Goal: Task Accomplishment & Management: Manage account settings

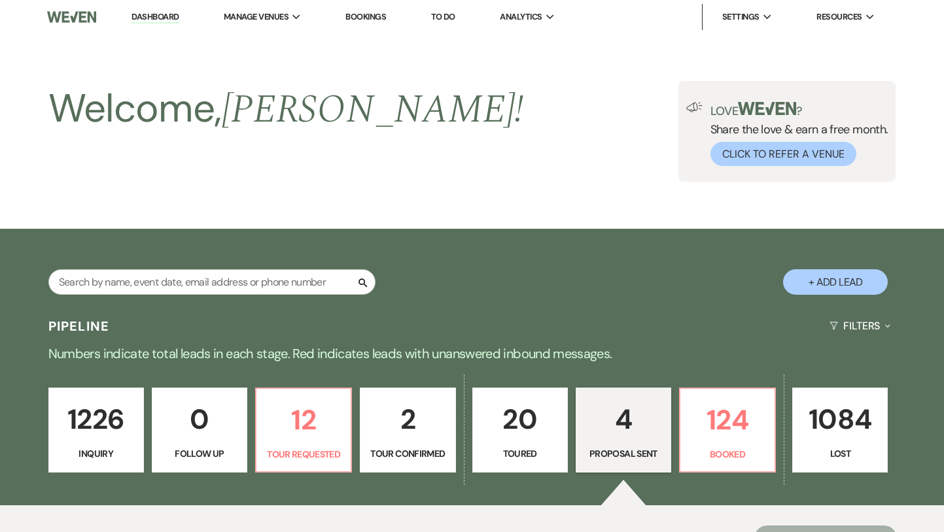
select select "6"
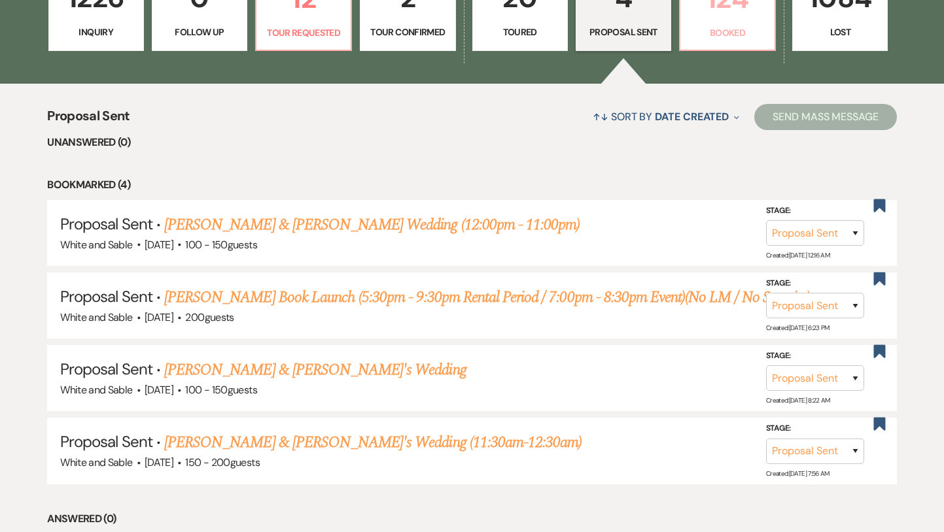
click at [728, 43] on link "124 Booked" at bounding box center [727, 8] width 97 height 85
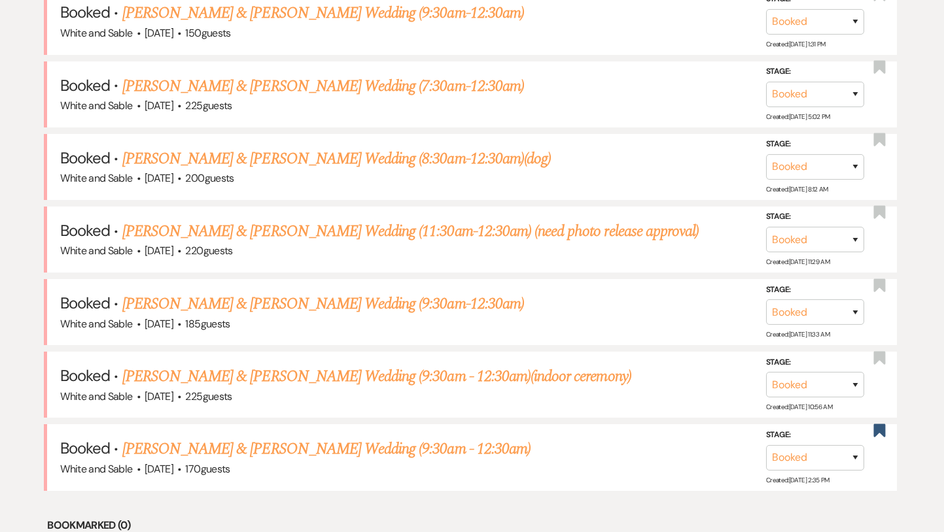
scroll to position [583, 0]
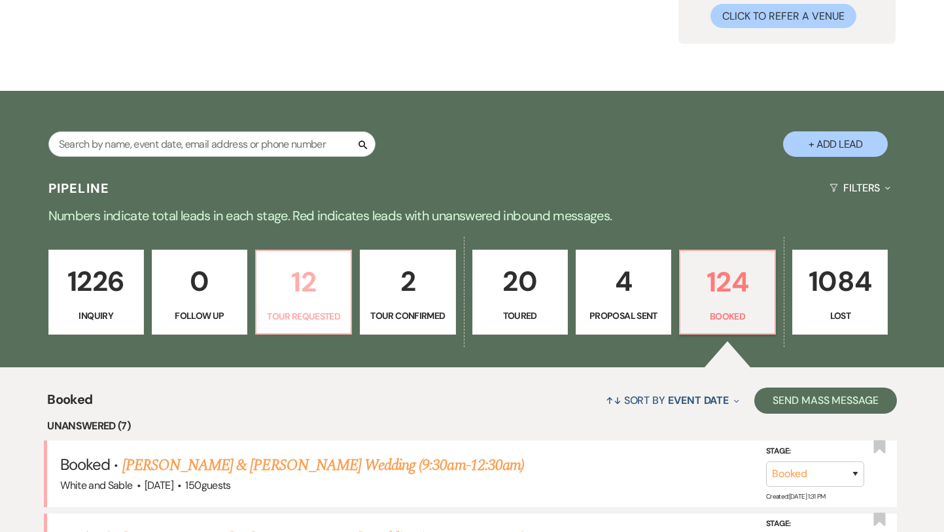
click at [311, 270] on p "12" at bounding box center [303, 282] width 78 height 44
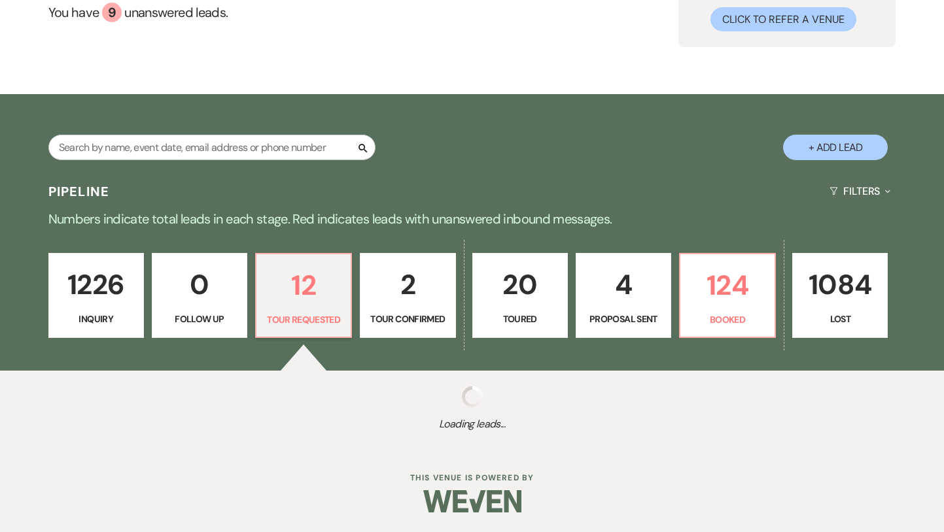
select select "2"
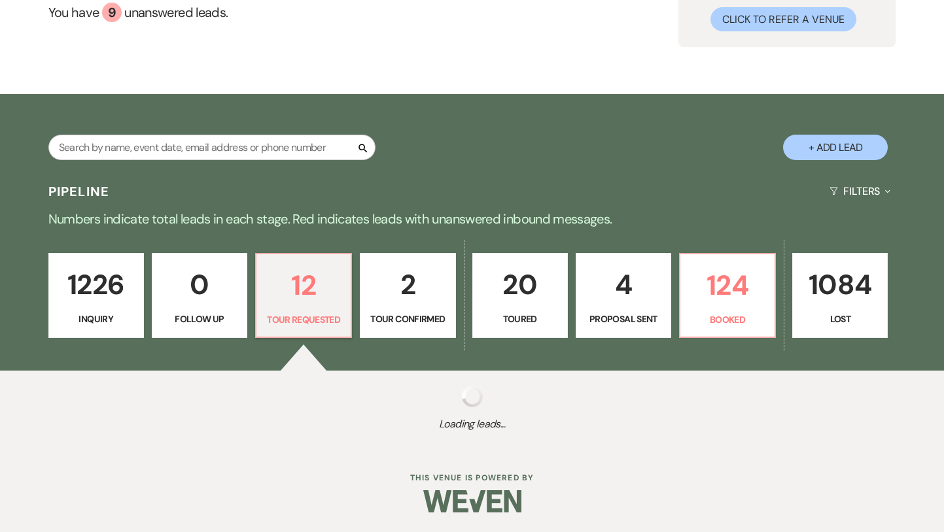
select select "2"
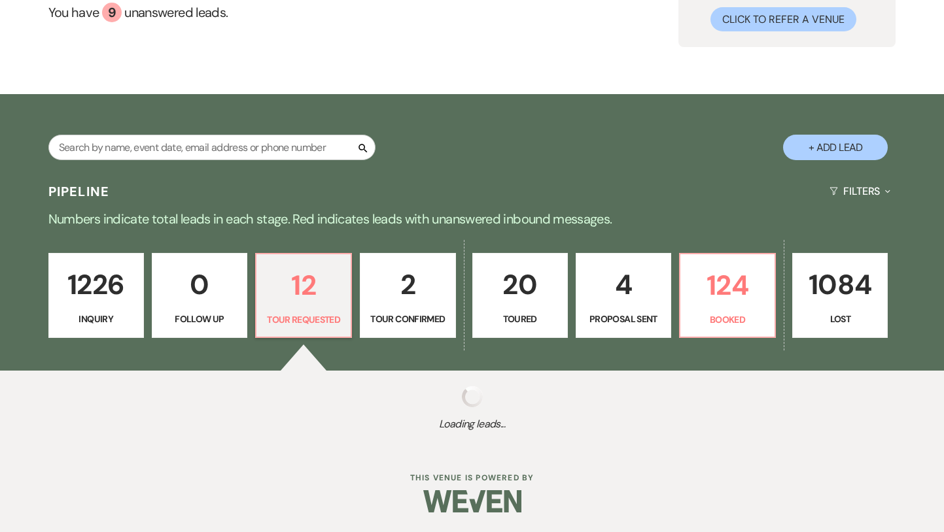
select select "2"
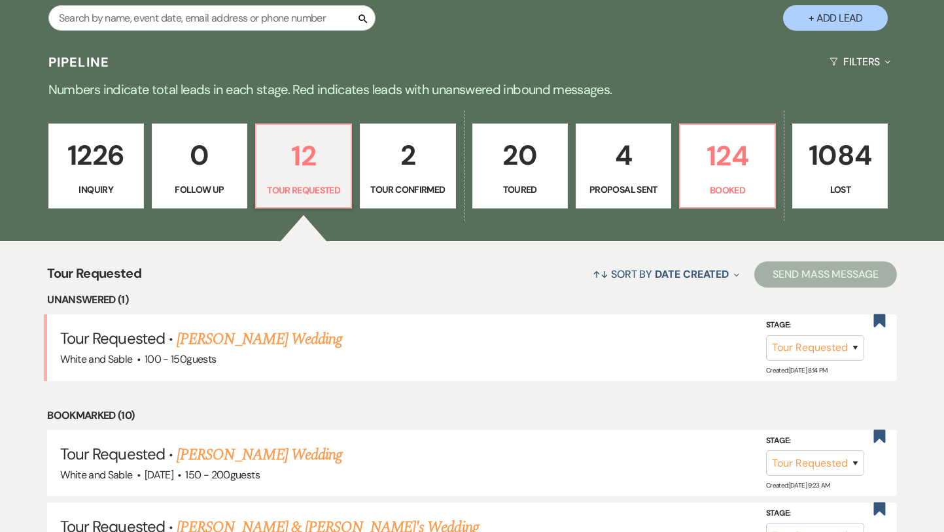
scroll to position [285, 0]
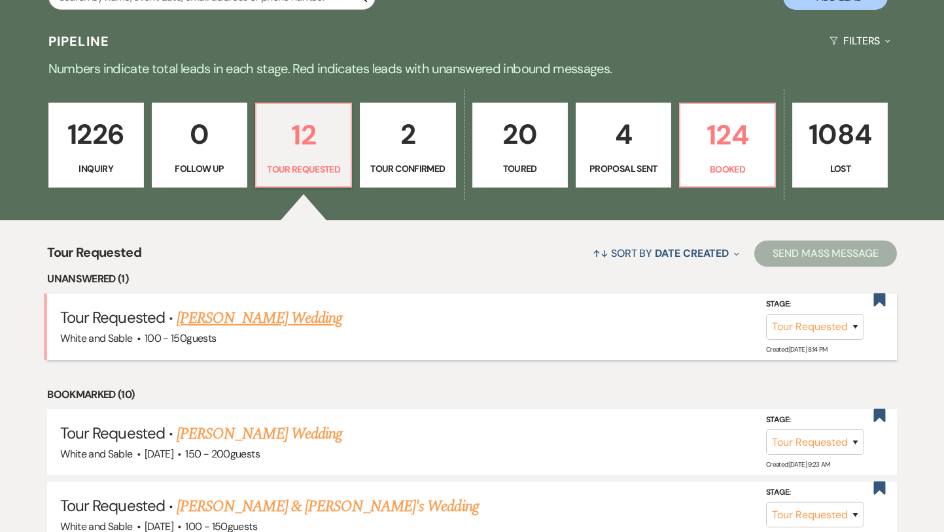
click at [299, 319] on link "[PERSON_NAME] Wedding" at bounding box center [259, 319] width 165 height 24
select select "2"
select select "5"
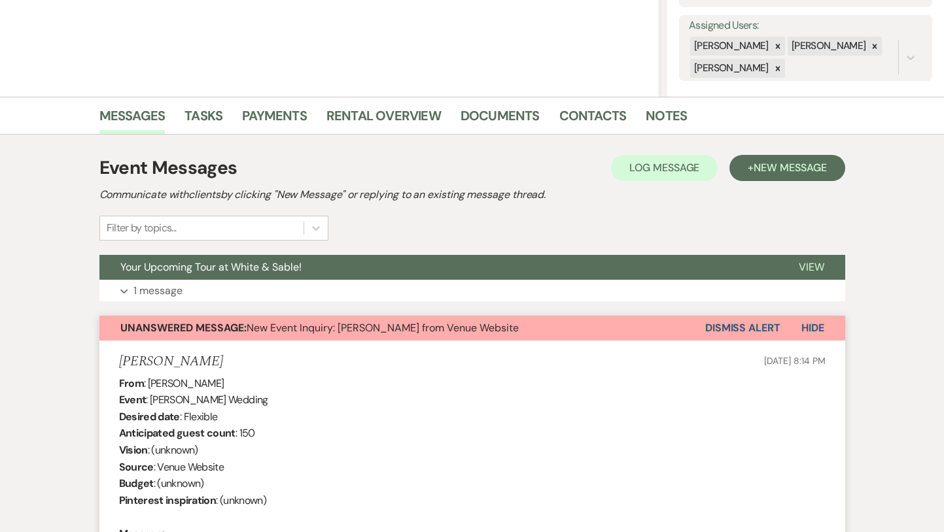
scroll to position [250, 0]
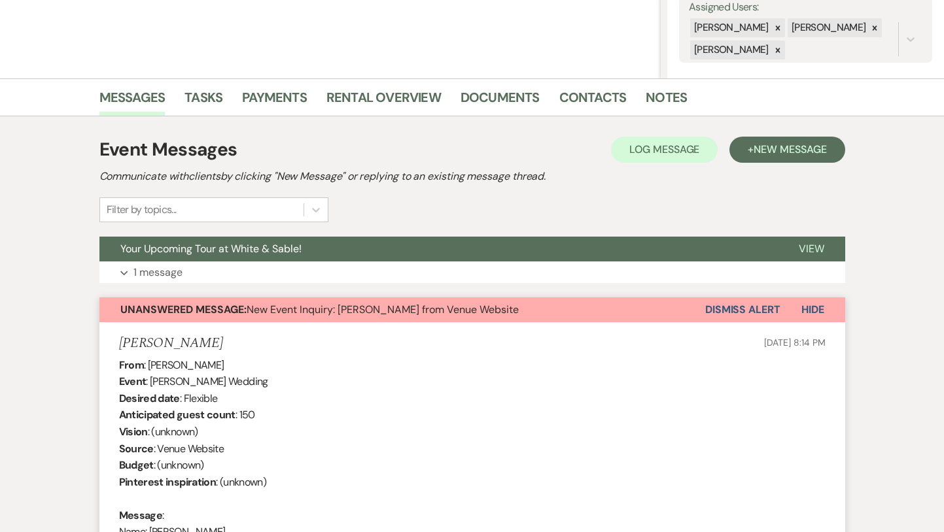
click at [735, 314] on button "Dismiss Alert" at bounding box center [742, 310] width 75 height 25
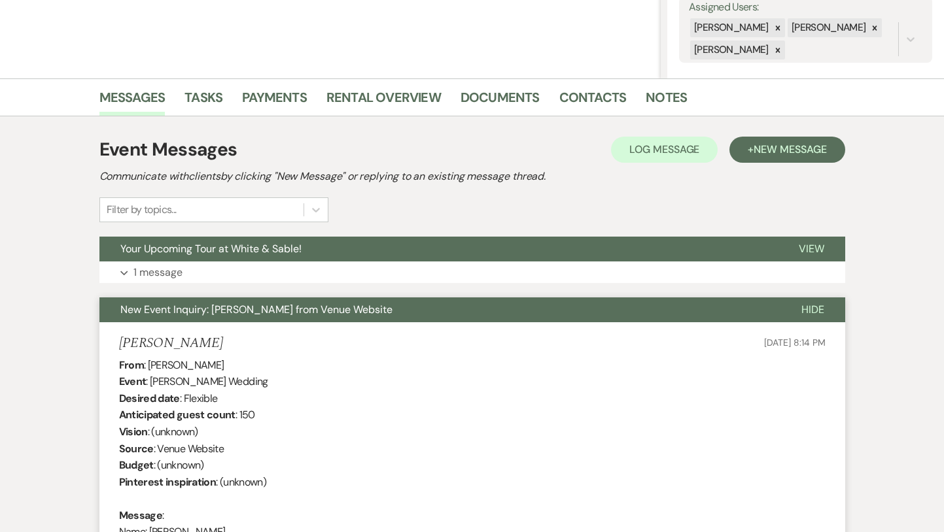
scroll to position [0, 0]
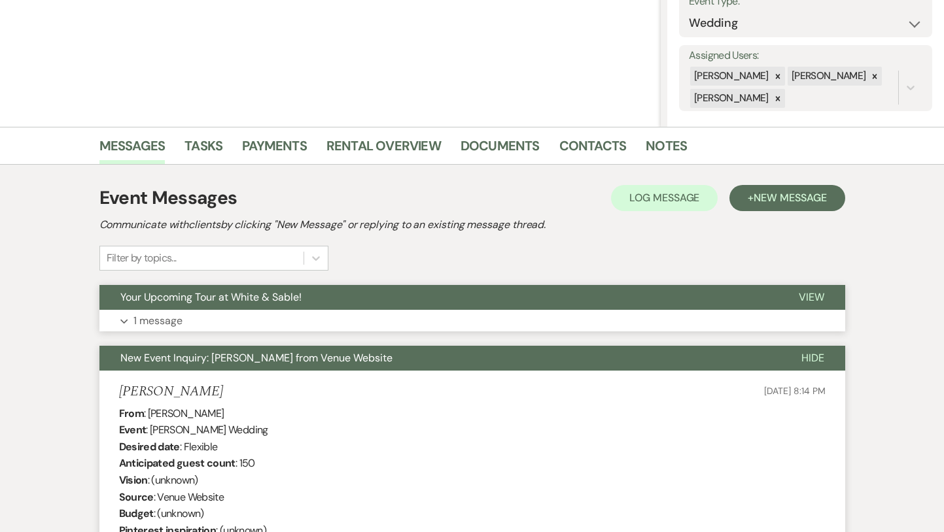
click at [337, 308] on button "Your Upcoming Tour at White & Sable!" at bounding box center [438, 297] width 678 height 25
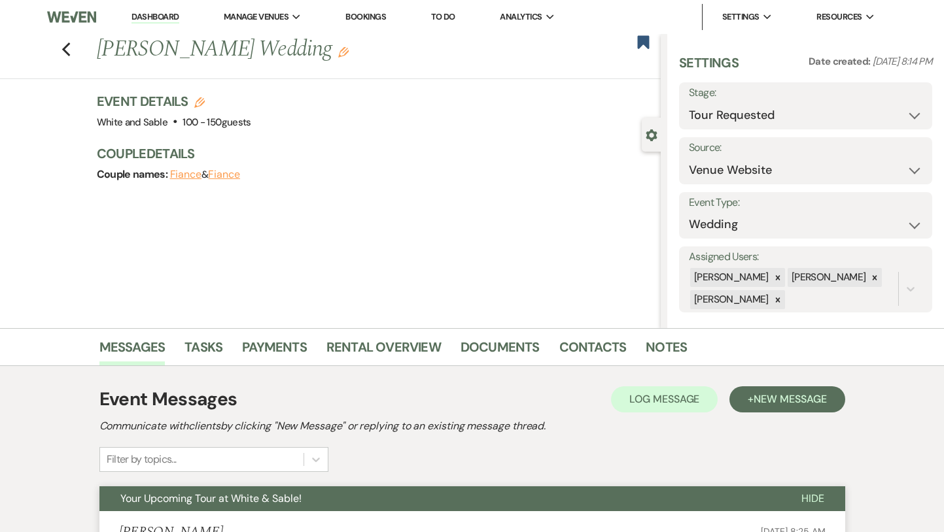
click at [69, 38] on div "Previous [PERSON_NAME] Wedding Edit Bookmark" at bounding box center [326, 56] width 667 height 45
click at [69, 47] on icon "Previous" at bounding box center [66, 50] width 10 height 16
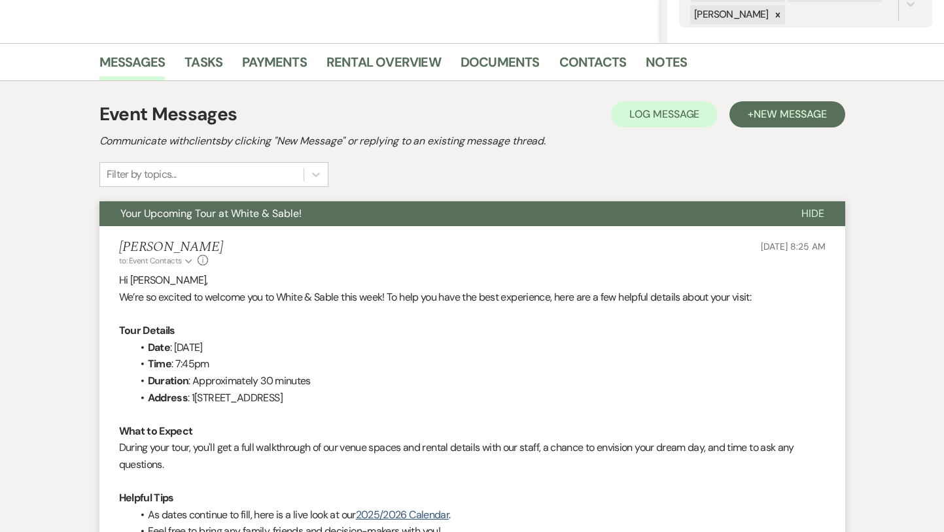
select select "2"
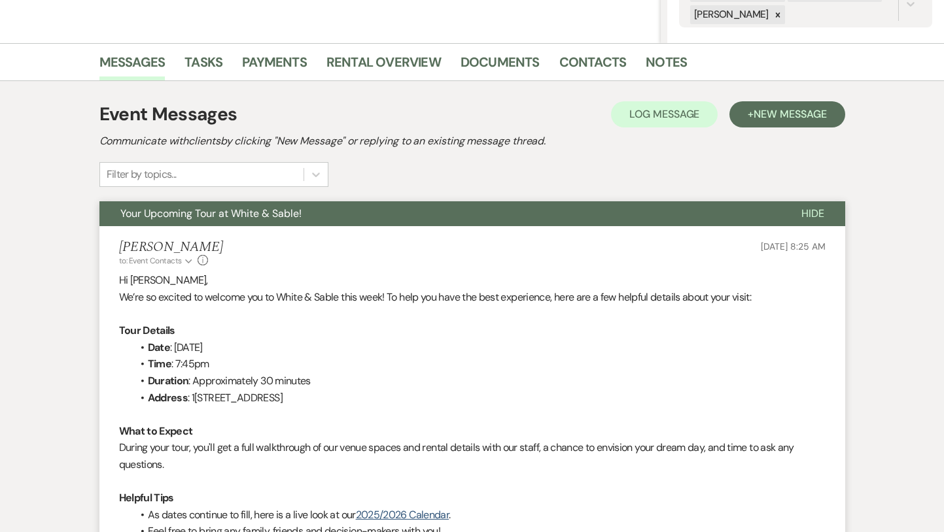
select select "2"
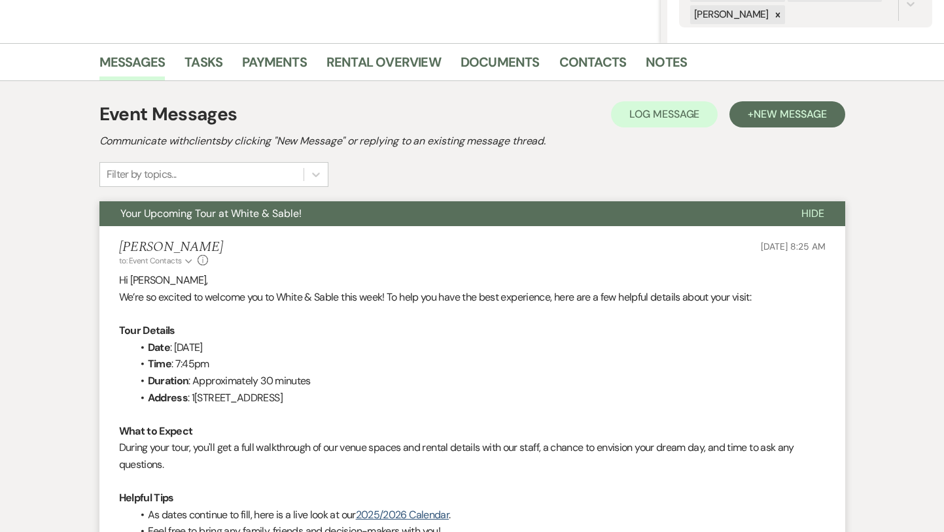
select select "2"
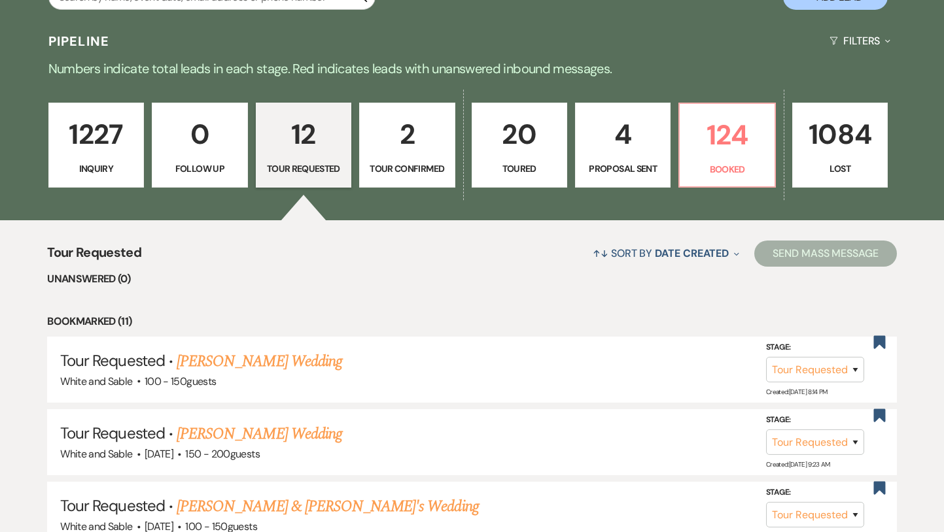
click at [504, 177] on link "20 Toured" at bounding box center [519, 145] width 95 height 85
select select "5"
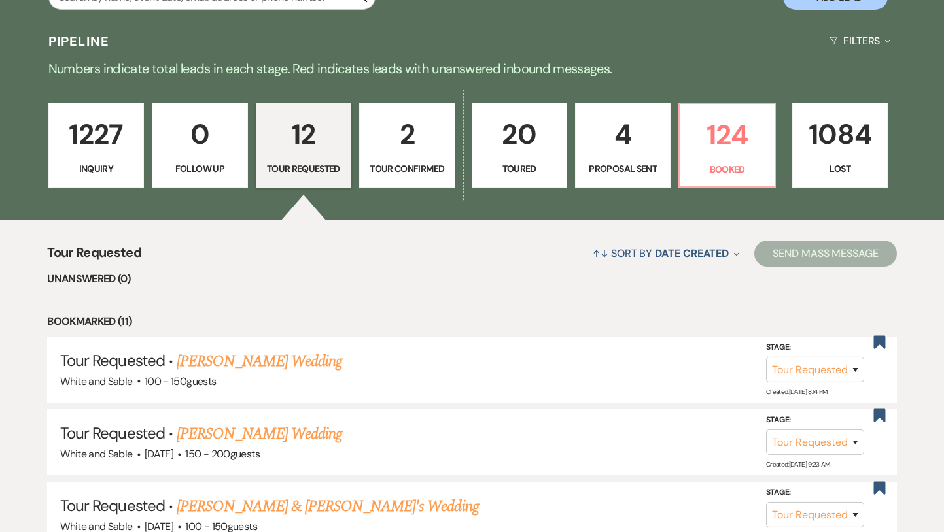
select select "5"
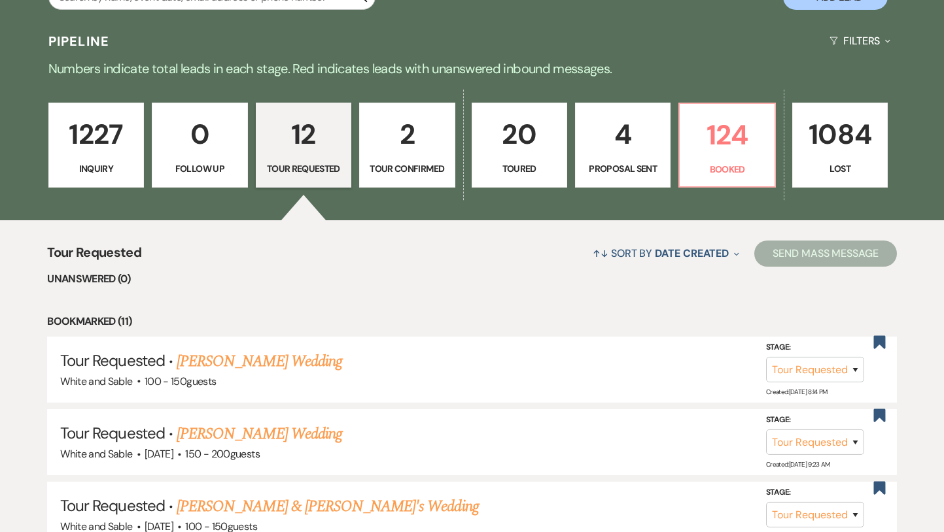
select select "5"
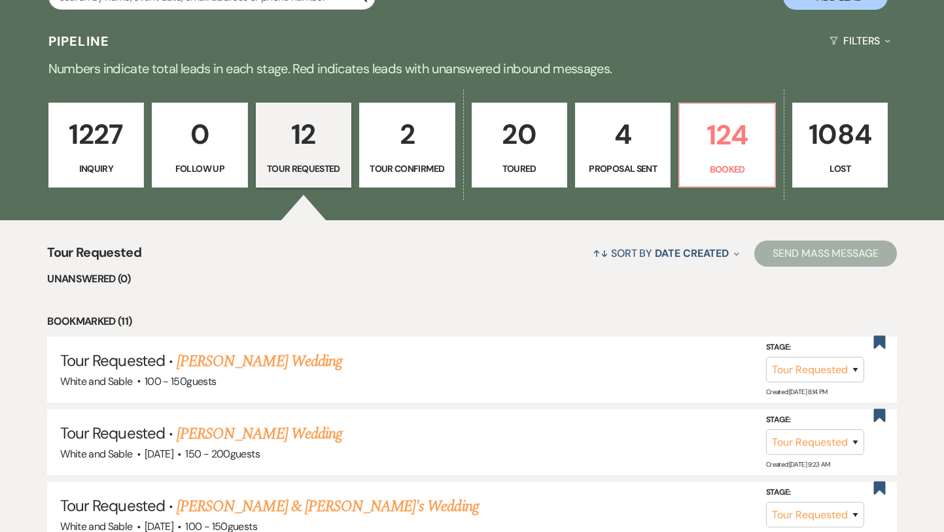
select select "5"
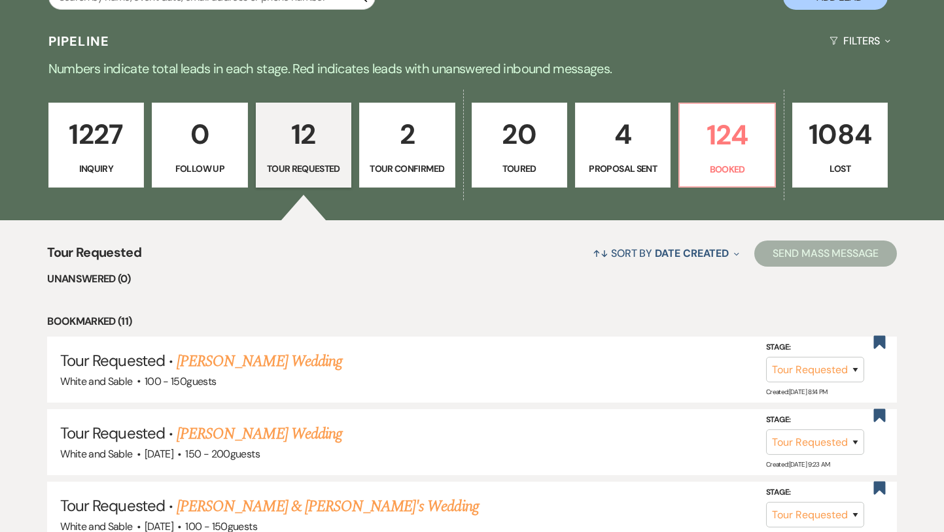
select select "5"
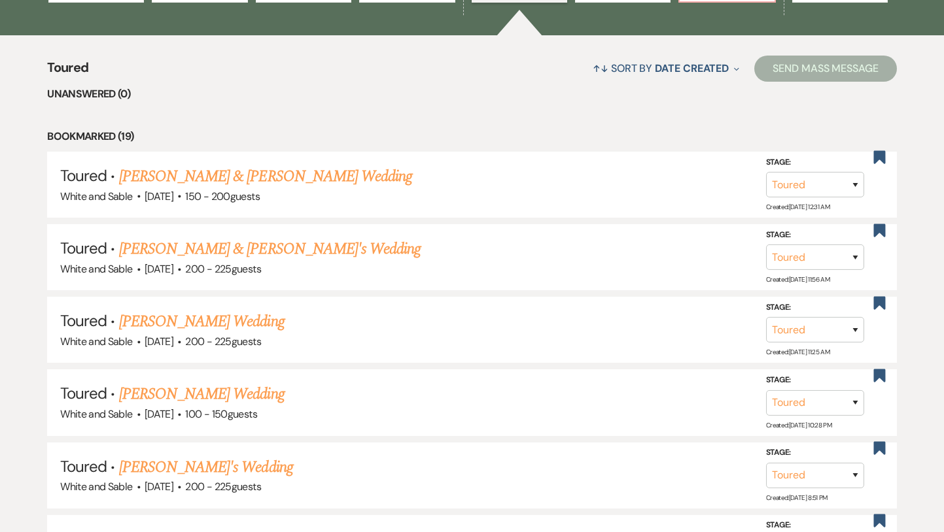
scroll to position [488, 0]
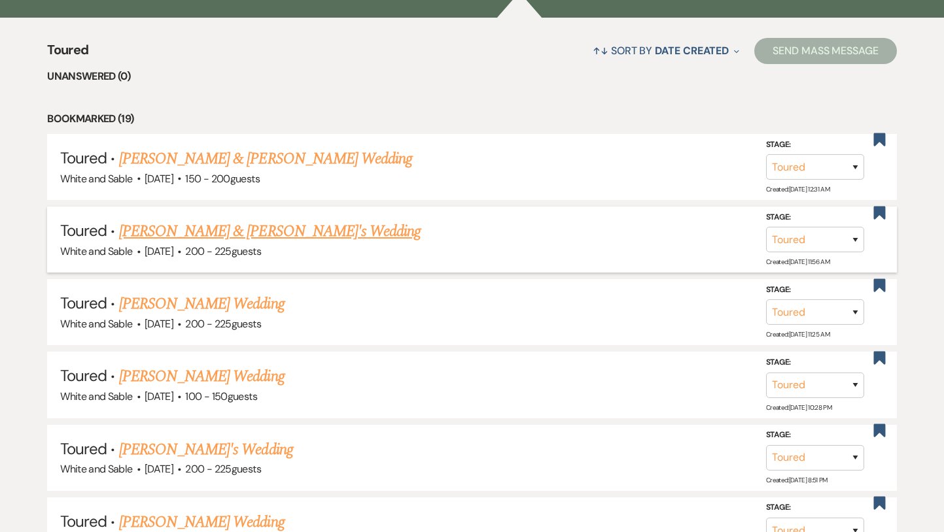
click at [264, 230] on link "[PERSON_NAME] & [PERSON_NAME]'s Wedding" at bounding box center [270, 232] width 302 height 24
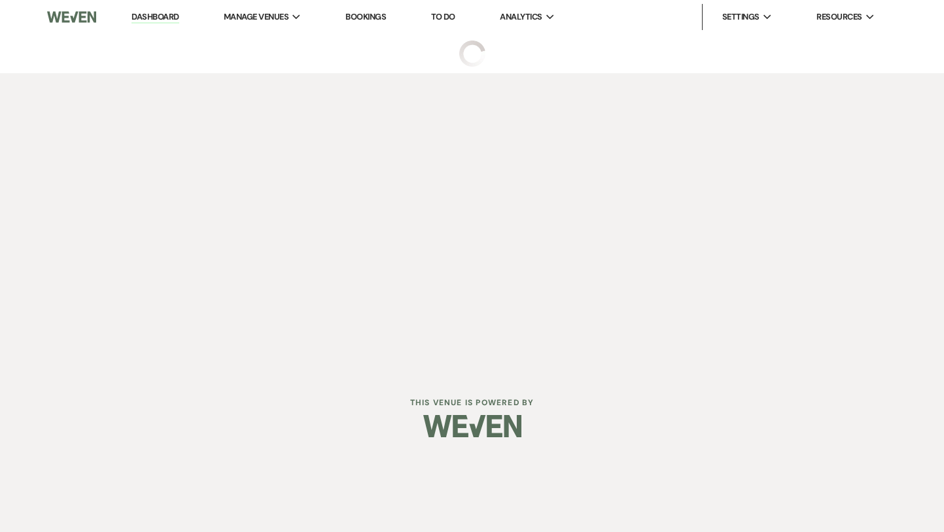
select select "5"
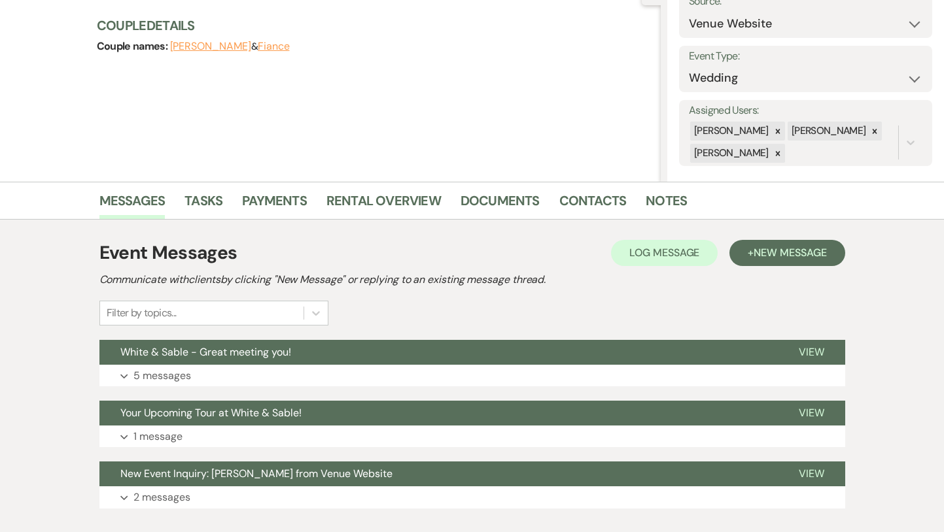
scroll to position [154, 0]
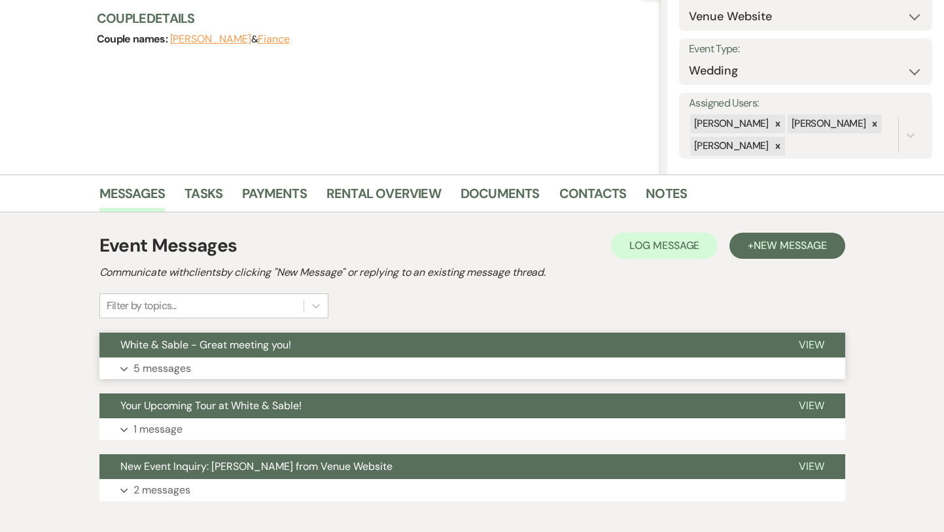
click at [275, 349] on span "White & Sable - Great meeting you!" at bounding box center [205, 345] width 171 height 14
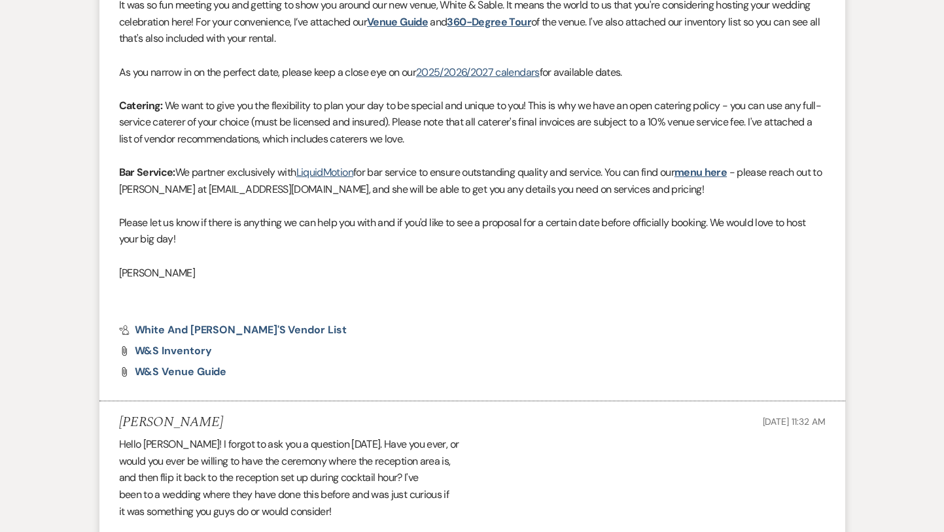
scroll to position [0, 0]
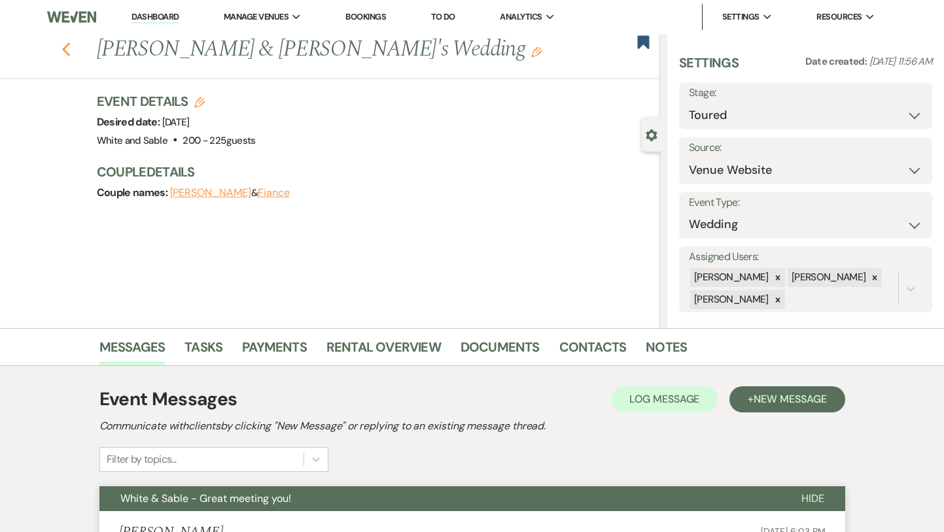
click at [65, 45] on icon "Previous" at bounding box center [66, 50] width 10 height 16
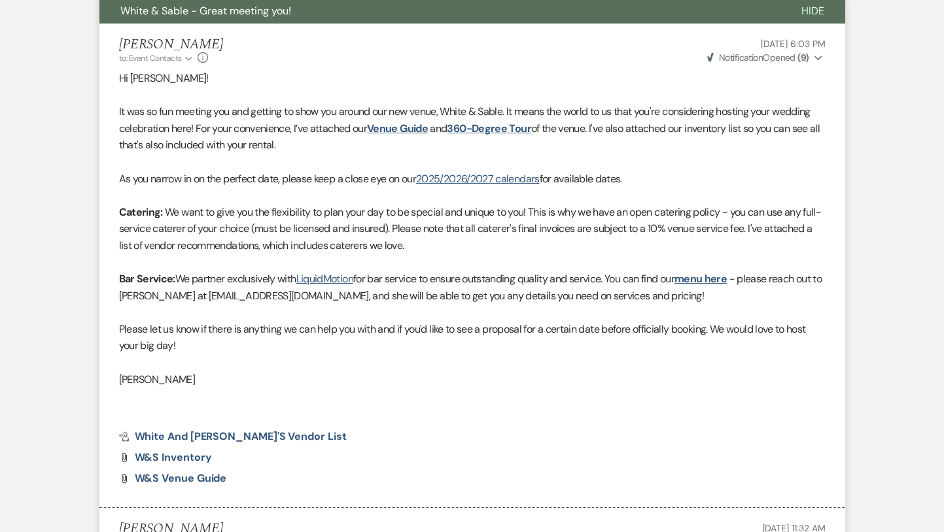
select select "5"
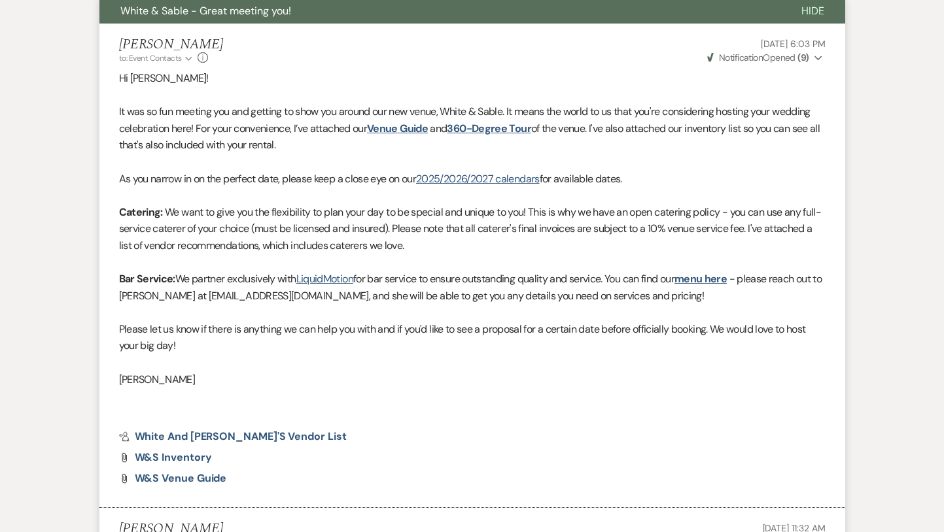
select select "5"
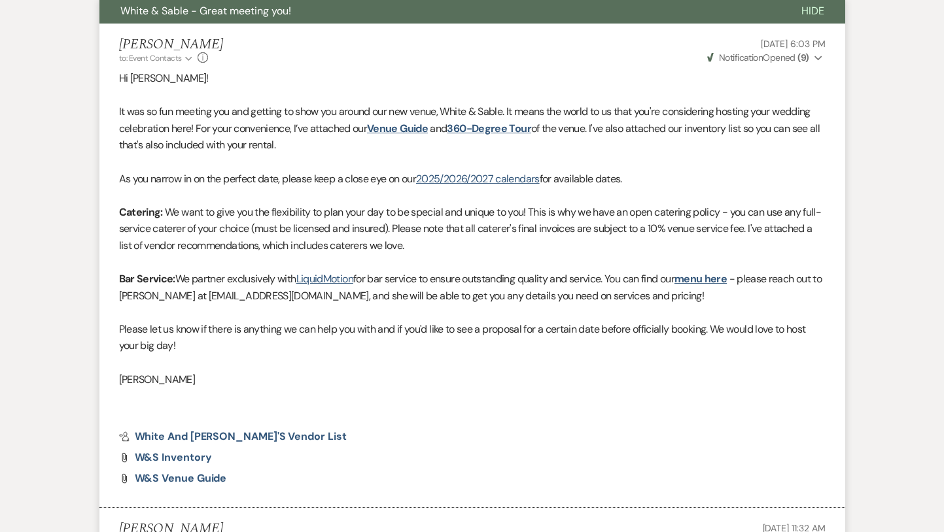
select select "5"
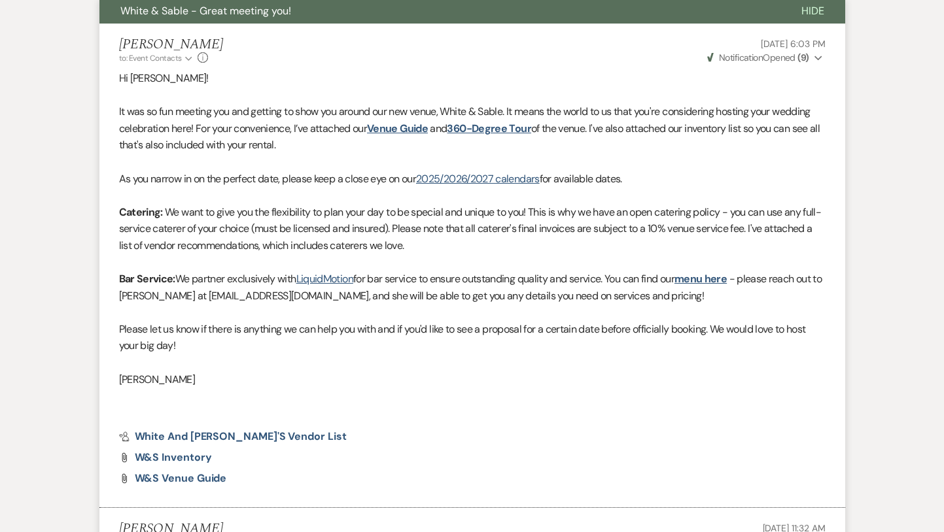
select select "5"
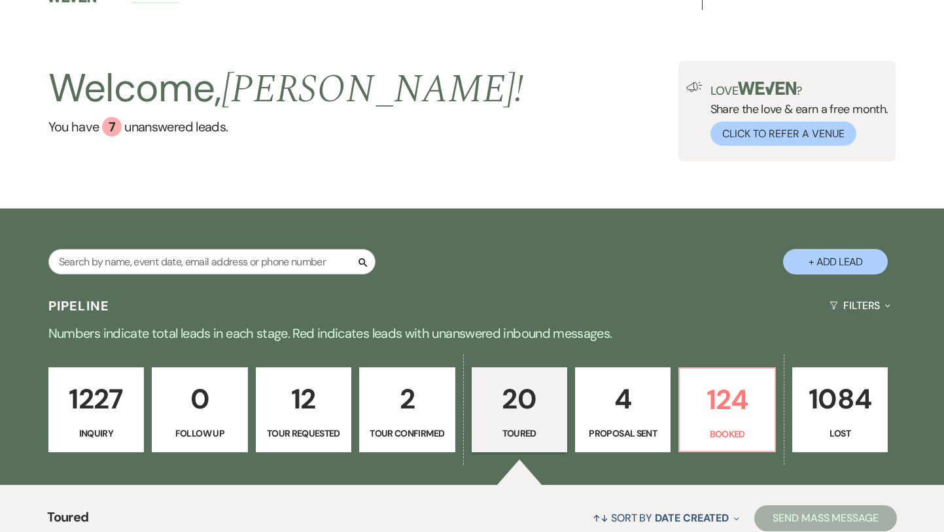
scroll to position [0, 0]
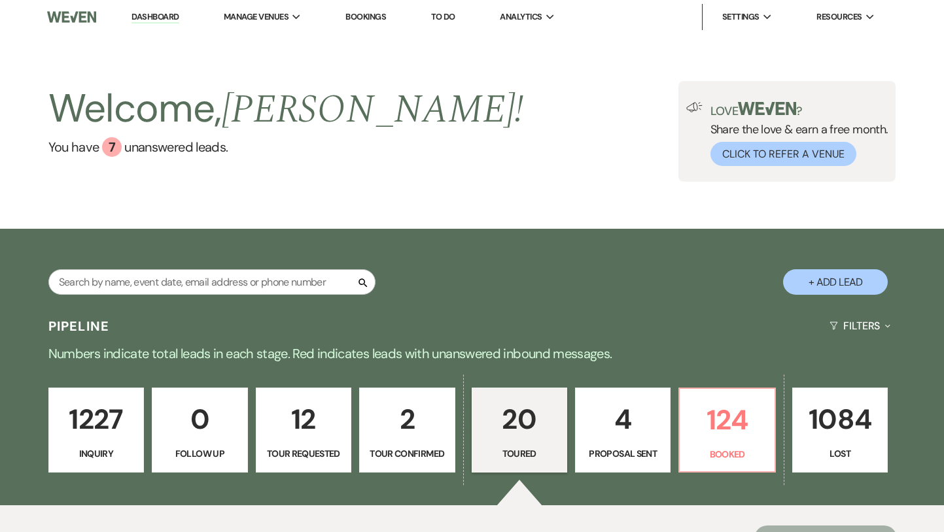
click at [122, 413] on p "1227" at bounding box center [96, 420] width 78 height 44
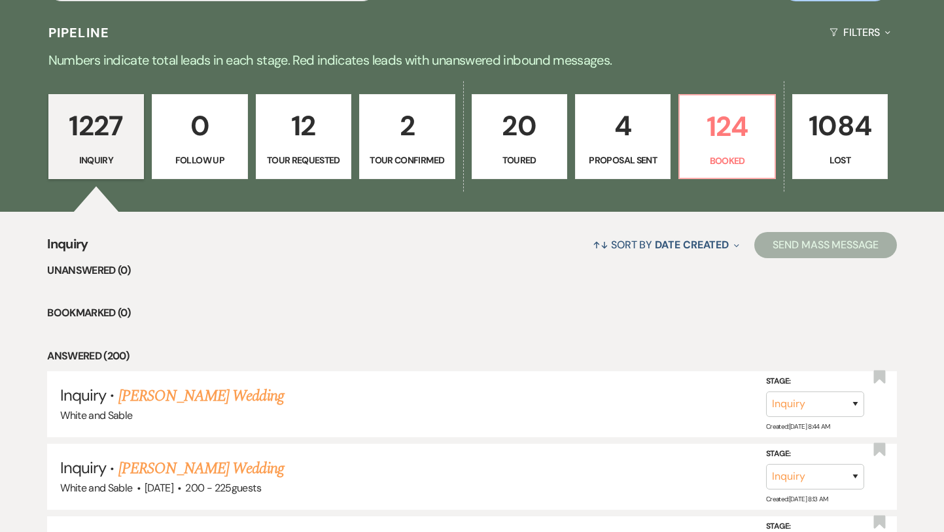
scroll to position [299, 0]
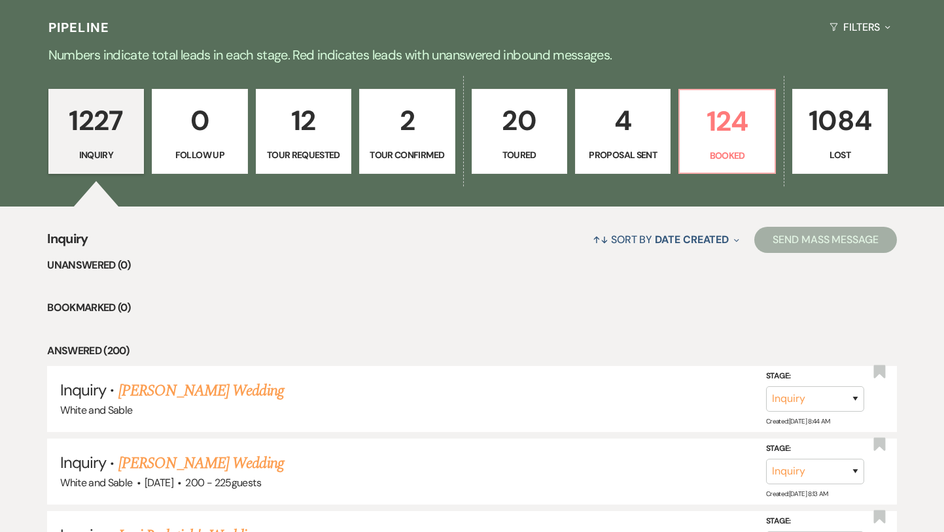
click at [206, 156] on p "Follow Up" at bounding box center [199, 155] width 78 height 14
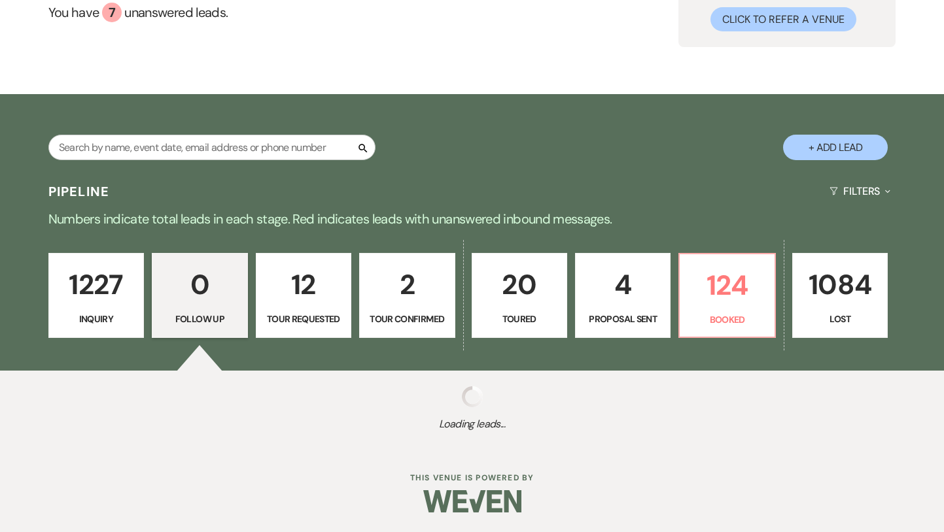
scroll to position [166, 0]
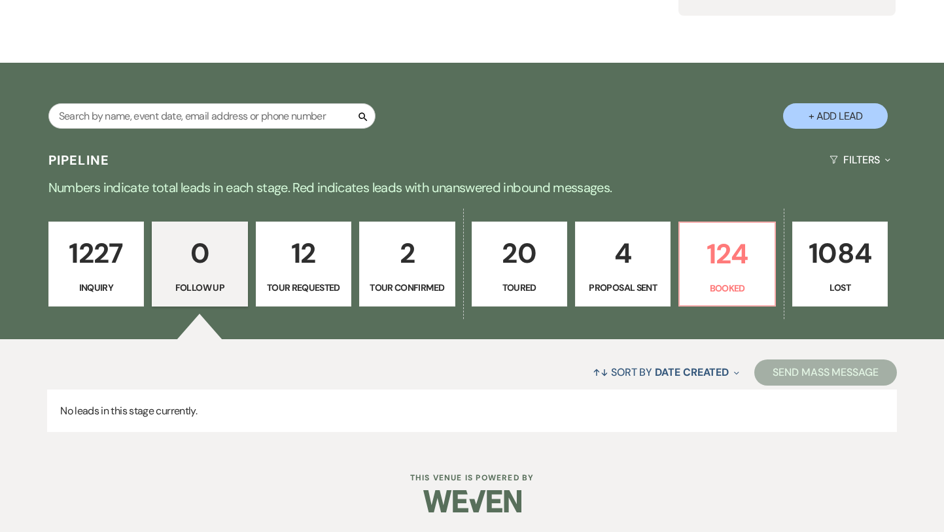
click at [124, 247] on p "1227" at bounding box center [96, 254] width 78 height 44
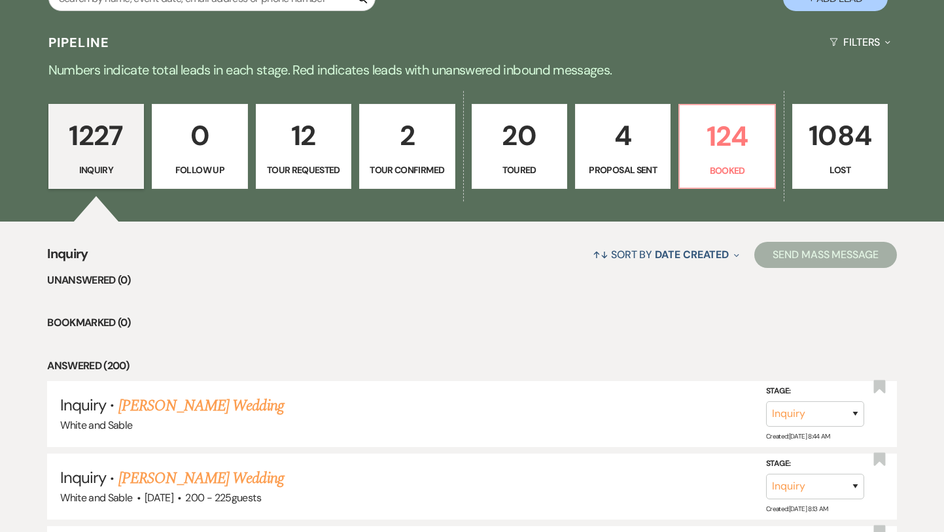
scroll to position [283, 0]
